Goal: Book appointment/travel/reservation

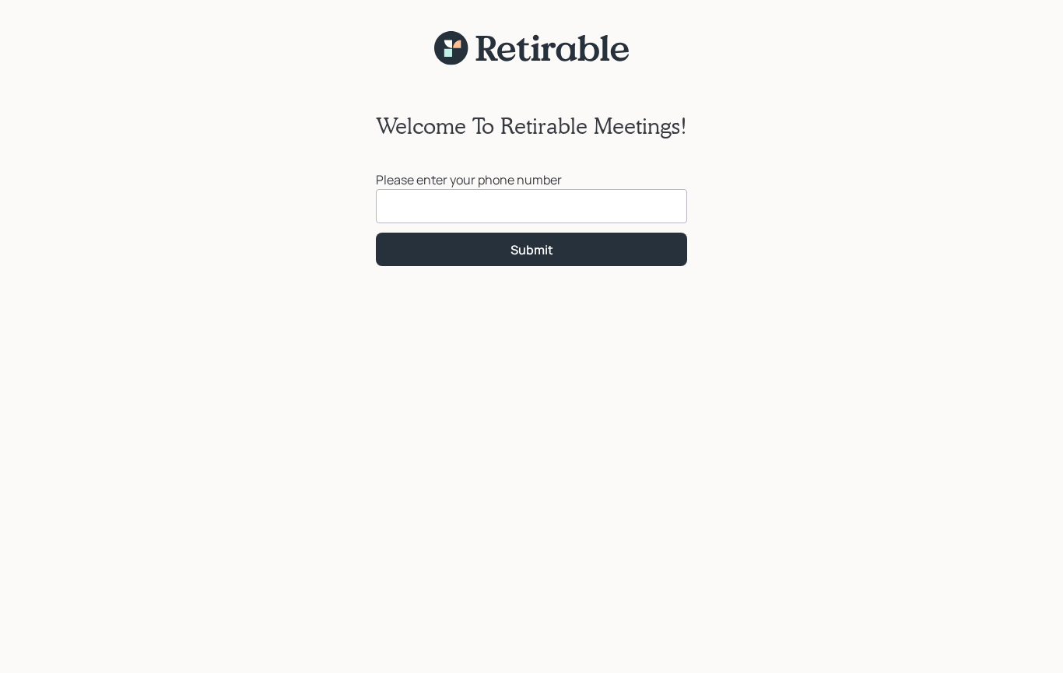
click at [430, 205] on input at bounding box center [531, 206] width 311 height 34
type input "[PHONE_NUMBER]"
click at [457, 242] on button "Submit" at bounding box center [531, 249] width 311 height 33
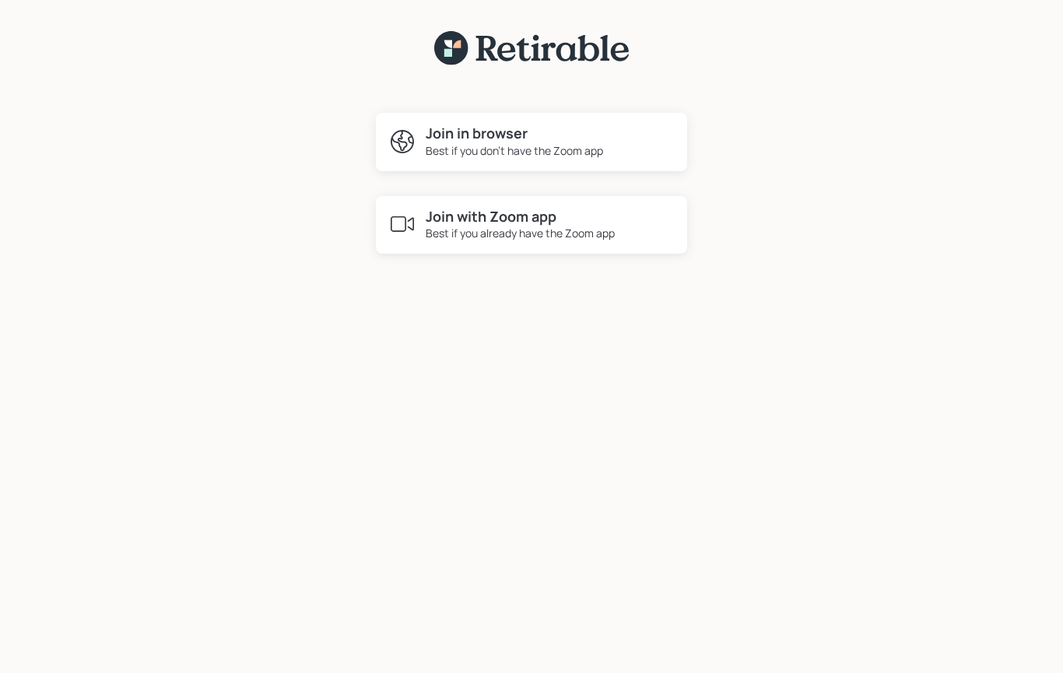
click at [463, 225] on div "Best if you already have the Zoom app" at bounding box center [520, 233] width 189 height 16
